Goal: Use online tool/utility: Utilize a website feature to perform a specific function

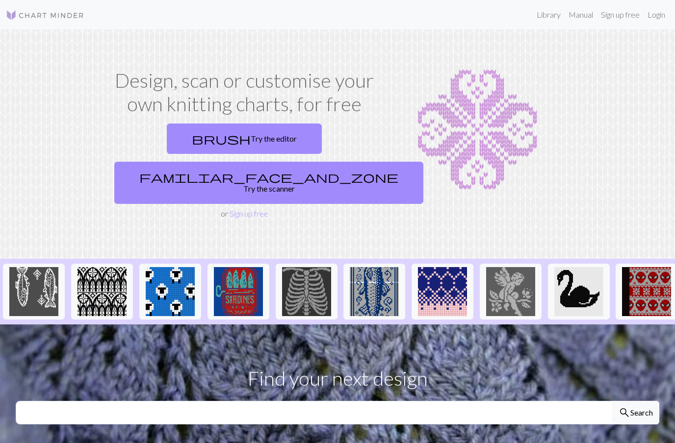
click at [167, 139] on link "brush Try the editor" at bounding box center [244, 139] width 155 height 30
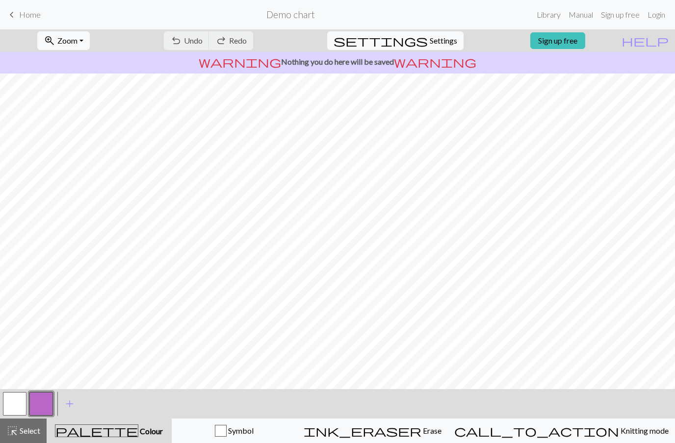
click at [601, 437] on button "call_to_action Knitting mode Knitting mode" at bounding box center [561, 431] width 227 height 25
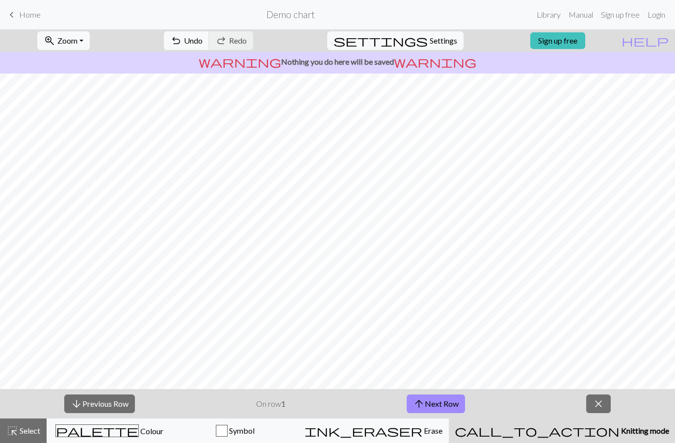
click at [44, 438] on button "highlight_alt Select Select" at bounding box center [23, 431] width 47 height 25
click at [36, 429] on span "Select" at bounding box center [29, 430] width 22 height 9
click at [113, 435] on span "palette" at bounding box center [97, 431] width 82 height 14
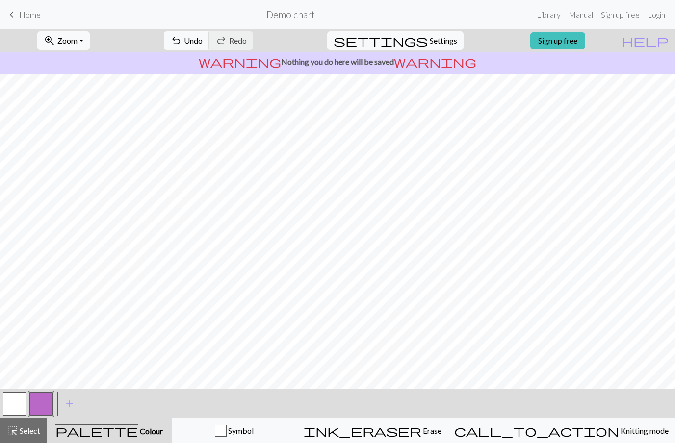
click at [425, 47] on button "settings Settings" at bounding box center [395, 40] width 136 height 19
select select "aran"
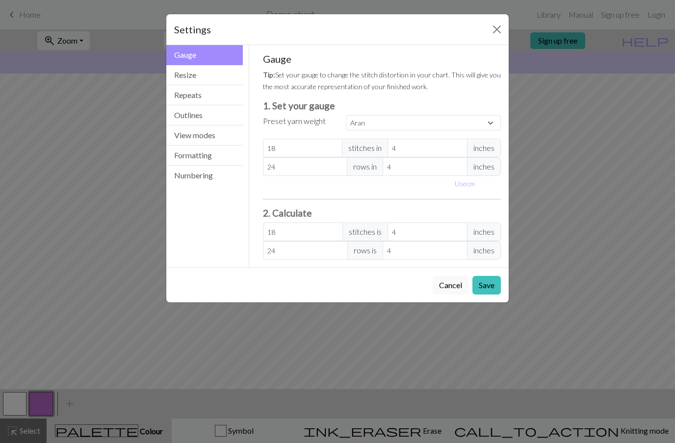
click at [497, 31] on button "Close" at bounding box center [497, 30] width 16 height 16
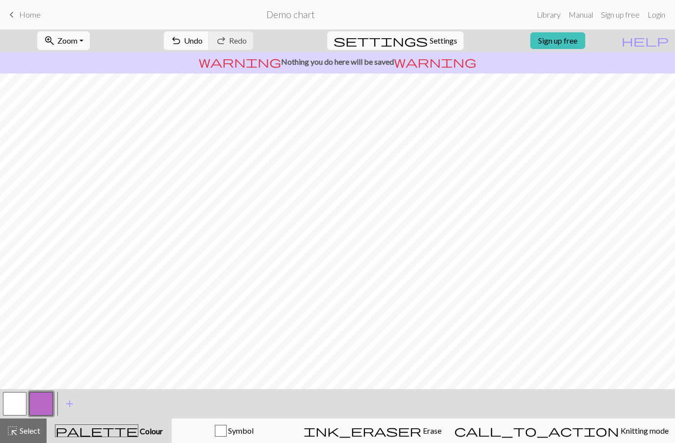
click at [655, 40] on button "help Show me around" at bounding box center [645, 40] width 60 height 19
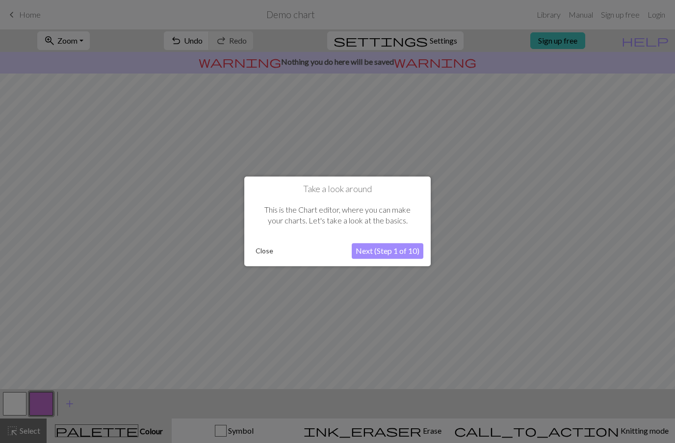
click at [412, 246] on button "Next (Step 1 of 10)" at bounding box center [387, 252] width 72 height 16
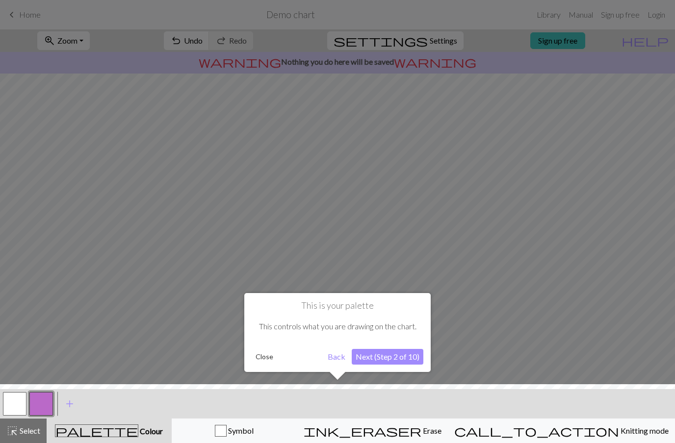
click at [400, 355] on button "Next (Step 2 of 10)" at bounding box center [387, 357] width 72 height 16
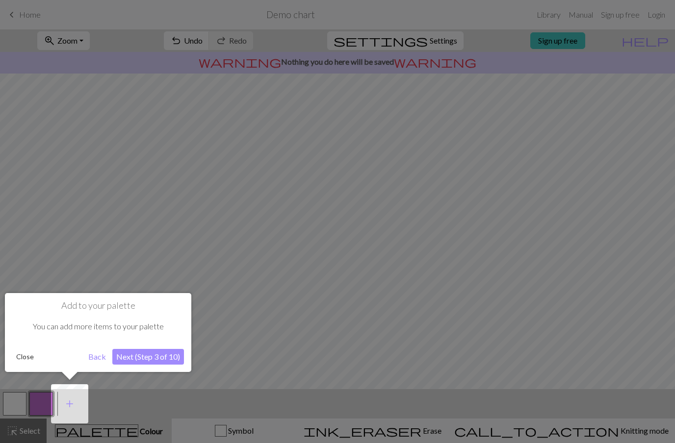
click at [179, 362] on button "Next (Step 3 of 10)" at bounding box center [148, 357] width 72 height 16
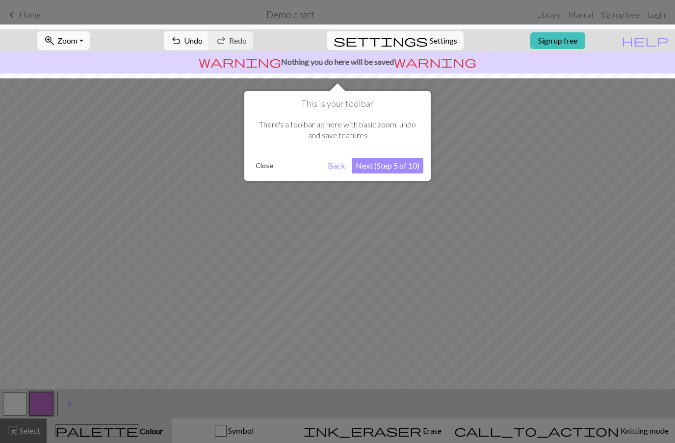
click at [408, 172] on button "Next (Step 5 of 10)" at bounding box center [387, 166] width 72 height 16
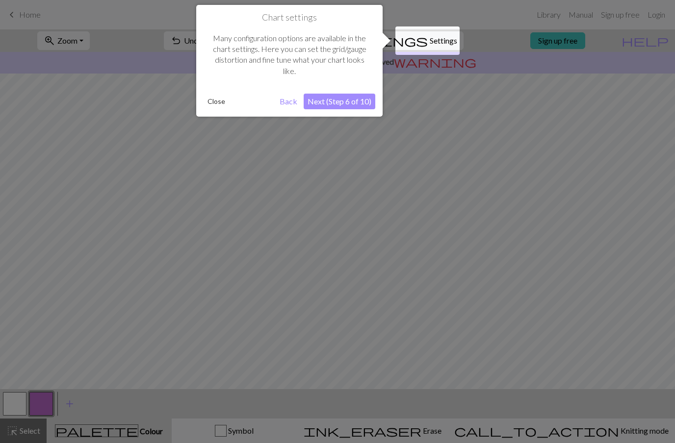
click at [363, 100] on button "Next (Step 6 of 10)" at bounding box center [339, 102] width 72 height 16
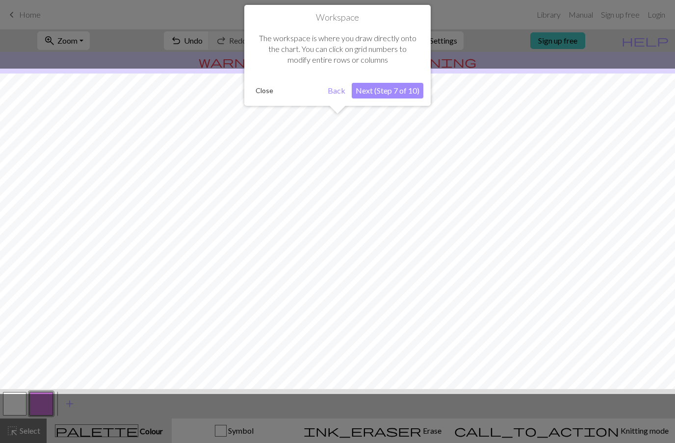
scroll to position [42, 0]
click at [404, 91] on button "Next (Step 7 of 10)" at bounding box center [387, 91] width 72 height 16
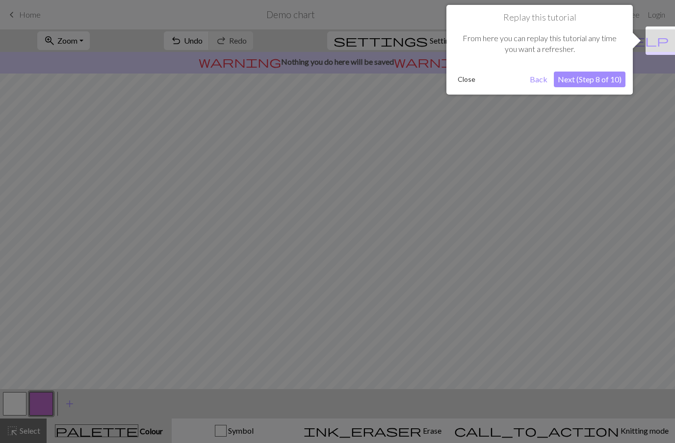
click at [597, 81] on button "Next (Step 8 of 10)" at bounding box center [589, 80] width 72 height 16
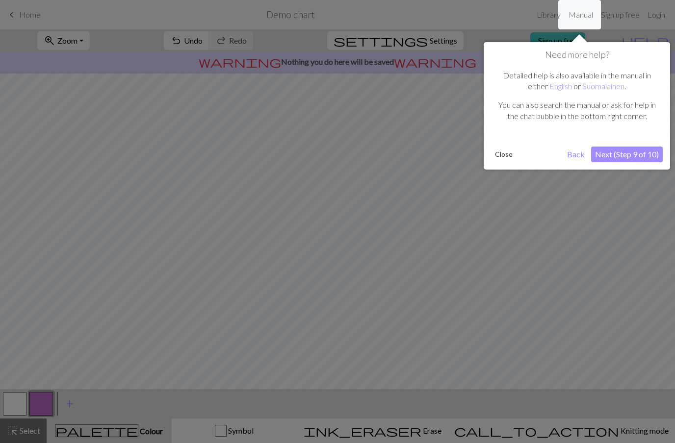
click at [636, 151] on button "Next (Step 9 of 10)" at bounding box center [627, 155] width 72 height 16
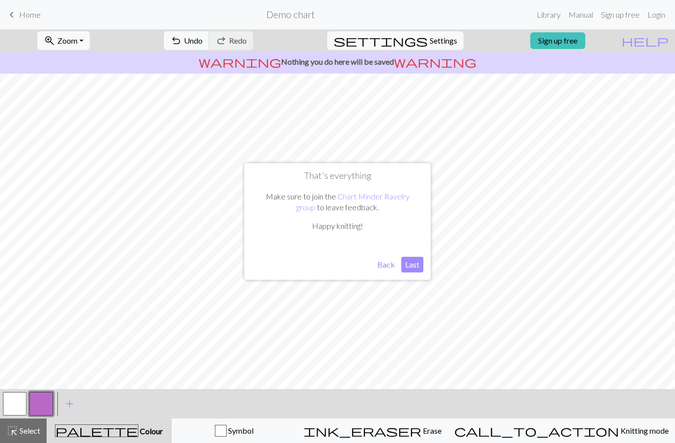
click at [419, 259] on button "Last" at bounding box center [412, 265] width 22 height 16
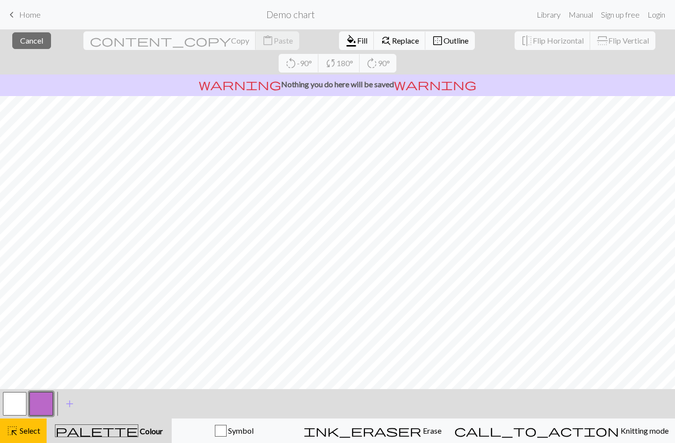
scroll to position [0, 0]
click at [51, 406] on button "button" at bounding box center [41, 404] width 24 height 24
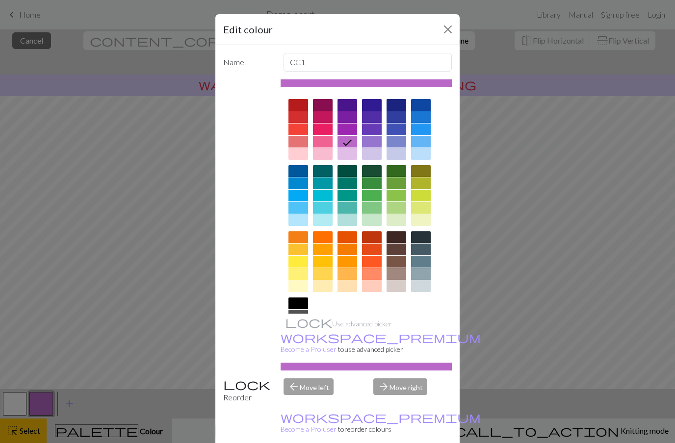
click at [446, 33] on button "Close" at bounding box center [448, 30] width 16 height 16
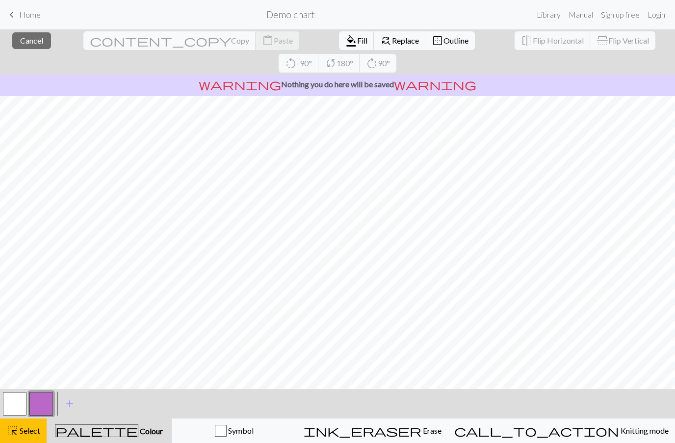
click at [6, 13] on span "keyboard_arrow_left" at bounding box center [12, 15] width 12 height 14
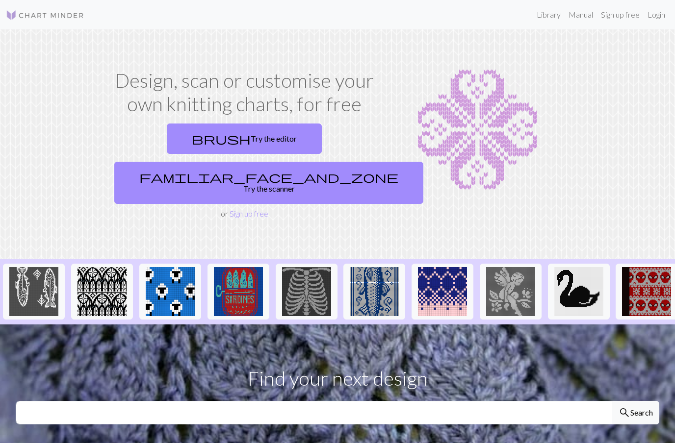
click at [278, 170] on span "familiar_face_and_zone" at bounding box center [268, 177] width 259 height 14
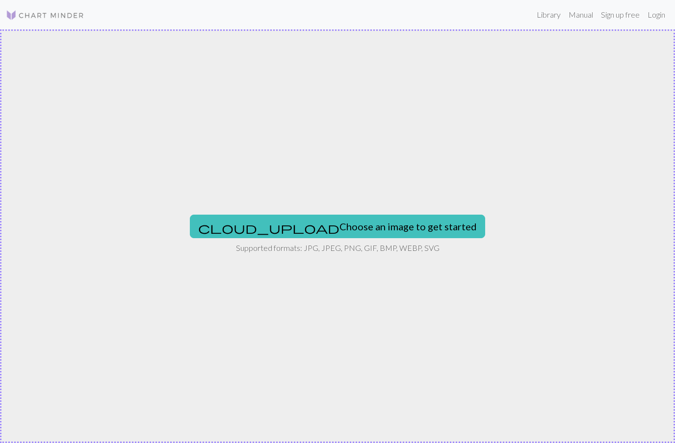
click at [397, 232] on button "cloud_upload Choose an image to get started" at bounding box center [337, 227] width 295 height 24
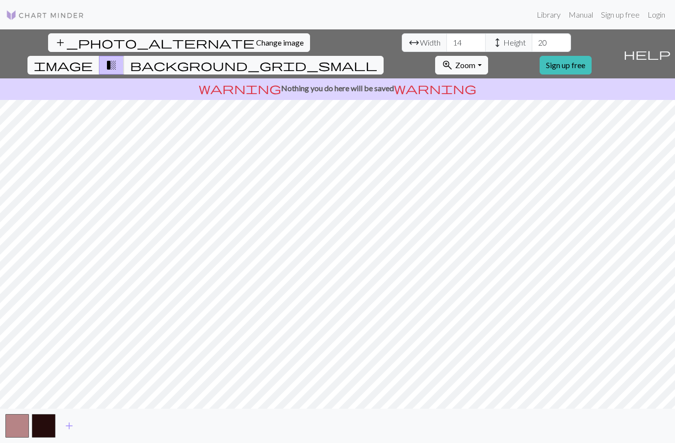
click at [54, 44] on span "add_photo_alternate" at bounding box center [154, 43] width 200 height 14
click at [663, 47] on span "help" at bounding box center [646, 54] width 47 height 14
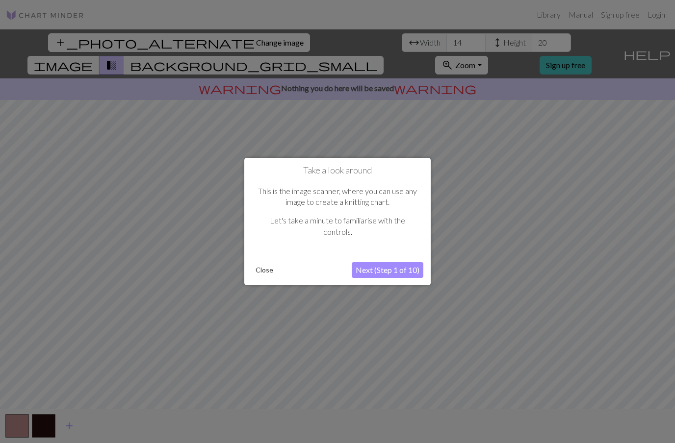
click at [404, 273] on button "Next (Step 1 of 10)" at bounding box center [387, 270] width 72 height 16
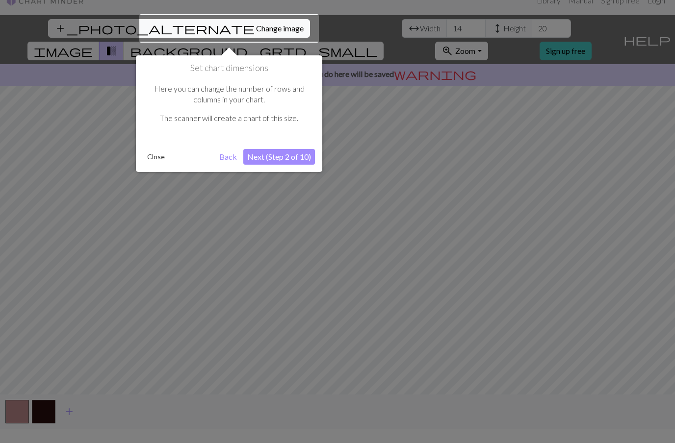
scroll to position [19, 0]
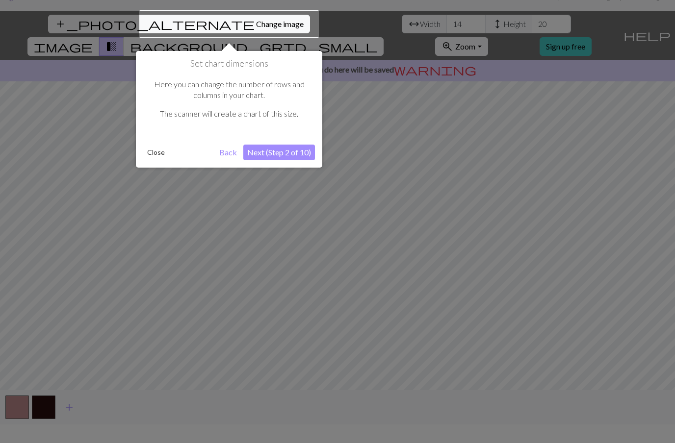
click at [231, 149] on button "Back" at bounding box center [227, 153] width 25 height 16
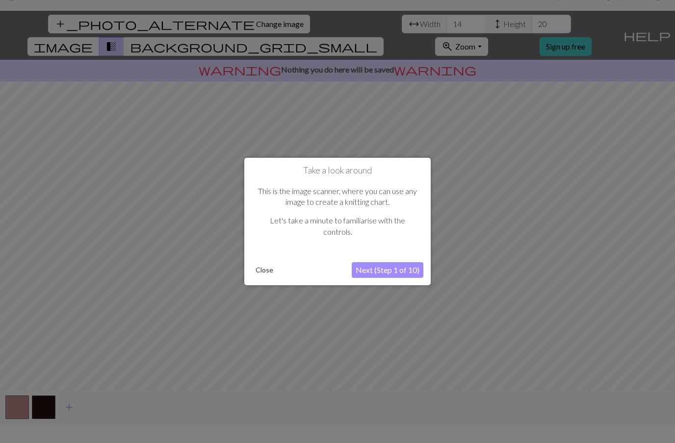
click at [275, 265] on button "Close" at bounding box center [263, 270] width 25 height 15
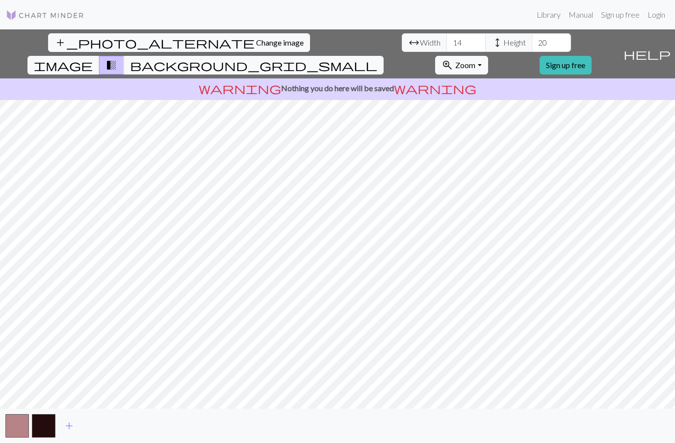
click at [8, 431] on button "button" at bounding box center [17, 426] width 24 height 24
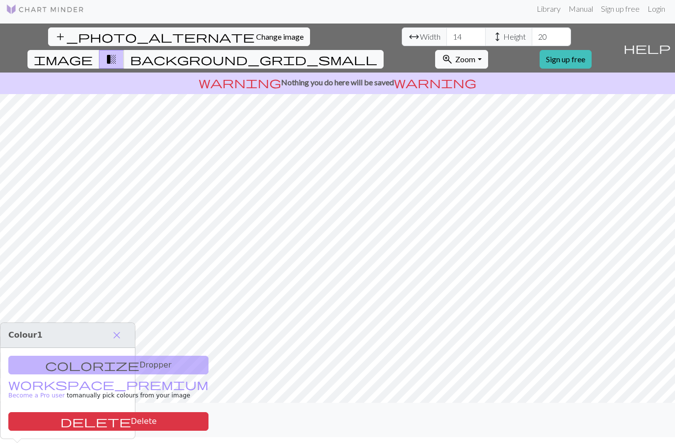
click at [37, 432] on button "button" at bounding box center [44, 420] width 24 height 24
click at [16, 432] on button "button" at bounding box center [17, 420] width 24 height 24
click at [23, 413] on button "delete Delete" at bounding box center [108, 421] width 200 height 19
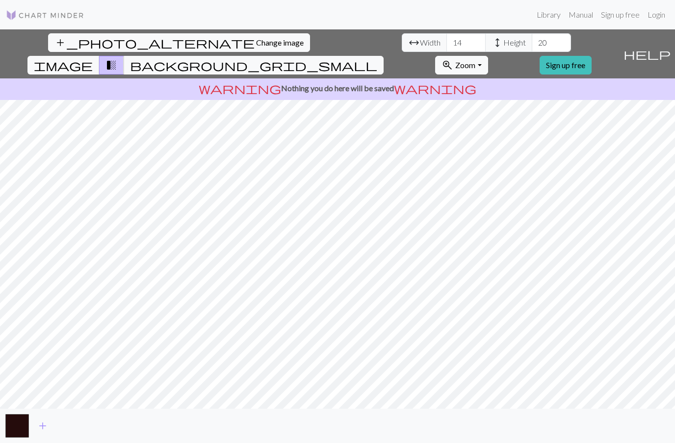
click at [20, 436] on button "button" at bounding box center [17, 426] width 24 height 24
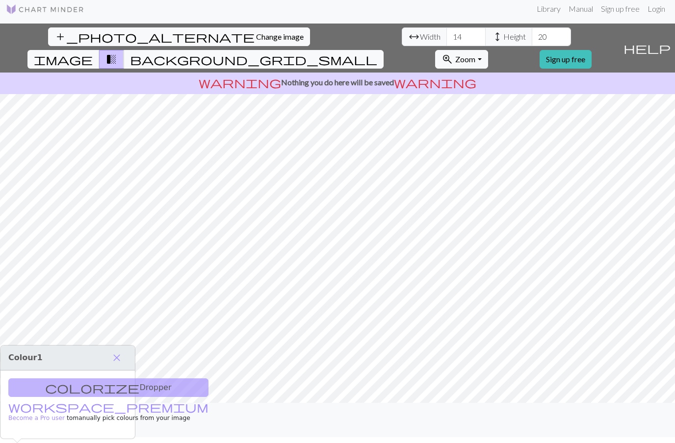
click at [41, 371] on div "colorize Dropper workspace_premium Become a Pro user to manually pick colours f…" at bounding box center [67, 405] width 134 height 68
click at [43, 376] on div "colorize Dropper workspace_premium Become a Pro user to manually pick colours f…" at bounding box center [67, 405] width 134 height 68
click at [47, 427] on span "add" at bounding box center [43, 420] width 12 height 14
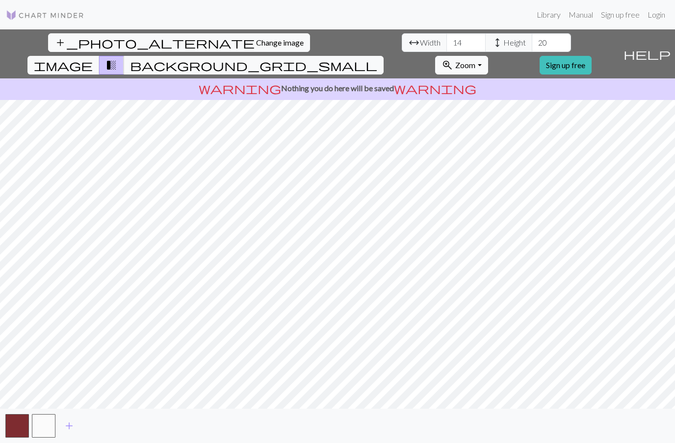
click at [16, 436] on button "button" at bounding box center [17, 426] width 24 height 24
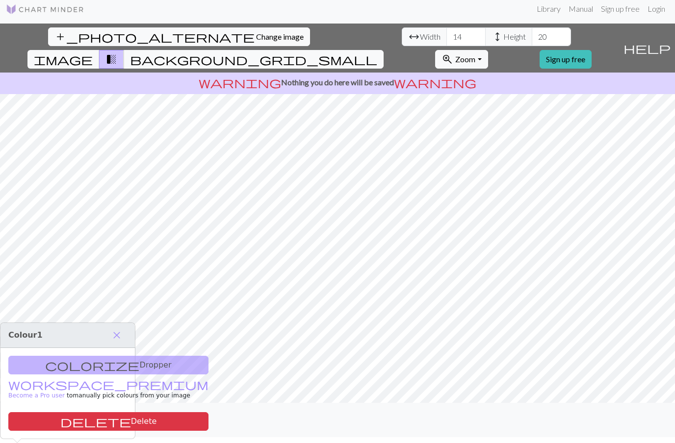
click at [46, 431] on button "button" at bounding box center [44, 420] width 24 height 24
click at [123, 327] on button "close" at bounding box center [116, 335] width 21 height 17
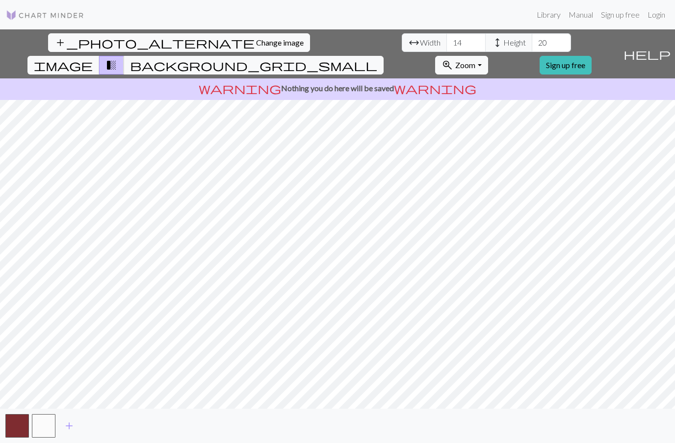
click at [377, 58] on span "background_grid_small" at bounding box center [253, 65] width 247 height 14
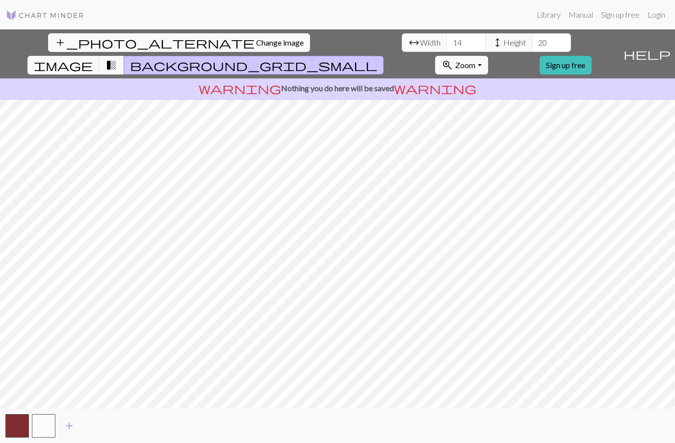
click at [117, 58] on span "transition_fade" at bounding box center [111, 65] width 12 height 14
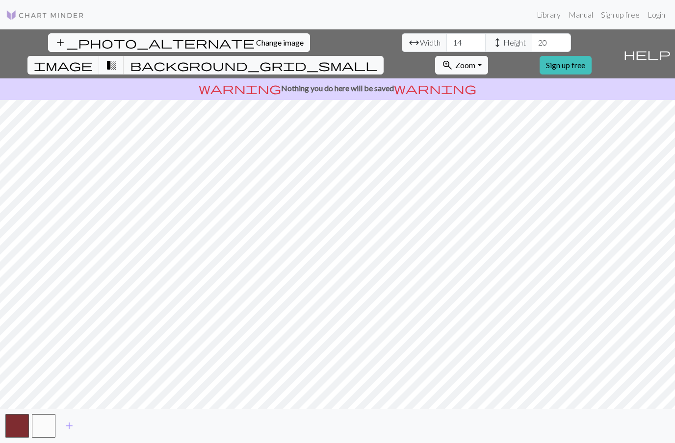
click at [93, 58] on span "image" at bounding box center [63, 65] width 59 height 14
click at [446, 33] on input "14" at bounding box center [465, 42] width 39 height 19
type input "1"
type input "30"
click at [531, 33] on input "20" at bounding box center [550, 42] width 39 height 19
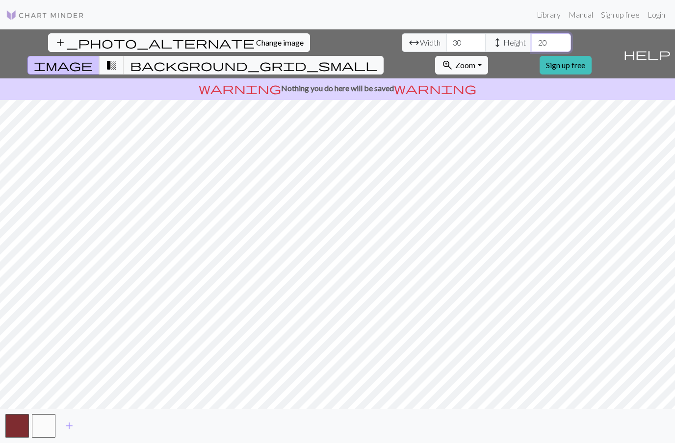
type input "2"
type input "35"
